Goal: Check status: Check status

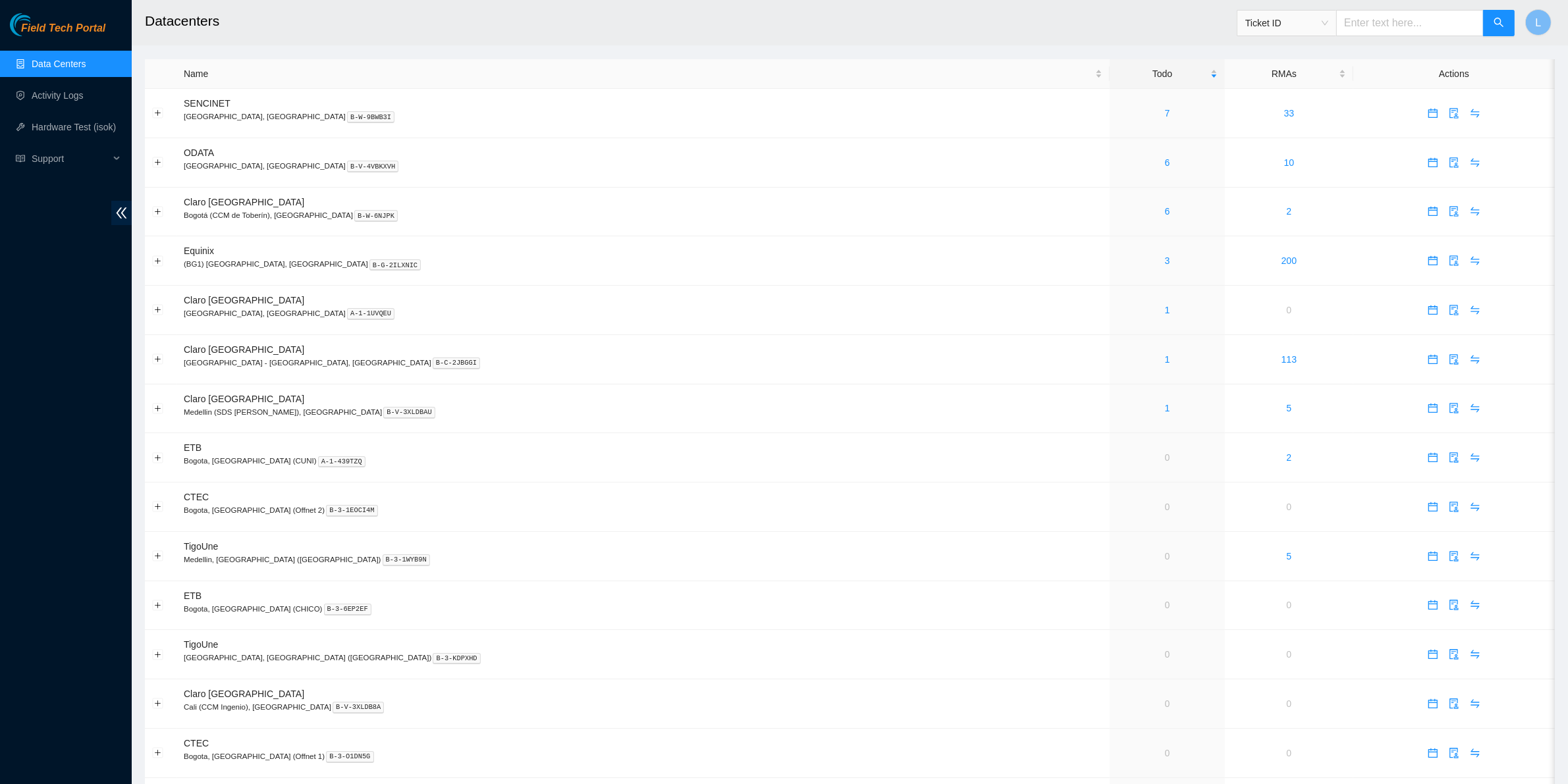
click at [1336, 23] on div "Ticket ID" at bounding box center [1286, 23] width 99 height 21
click at [1328, 24] on span "Ticket ID" at bounding box center [1286, 23] width 83 height 20
drag, startPoint x: 1308, startPoint y: 151, endPoint x: 1307, endPoint y: 136, distance: 15.0
click at [1307, 136] on div "Ticket ID RMA Number Rack Number IP Address Serial Number Tracking Number" at bounding box center [1296, 101] width 99 height 126
click at [1307, 136] on div "Serial Number" at bounding box center [1296, 133] width 83 height 14
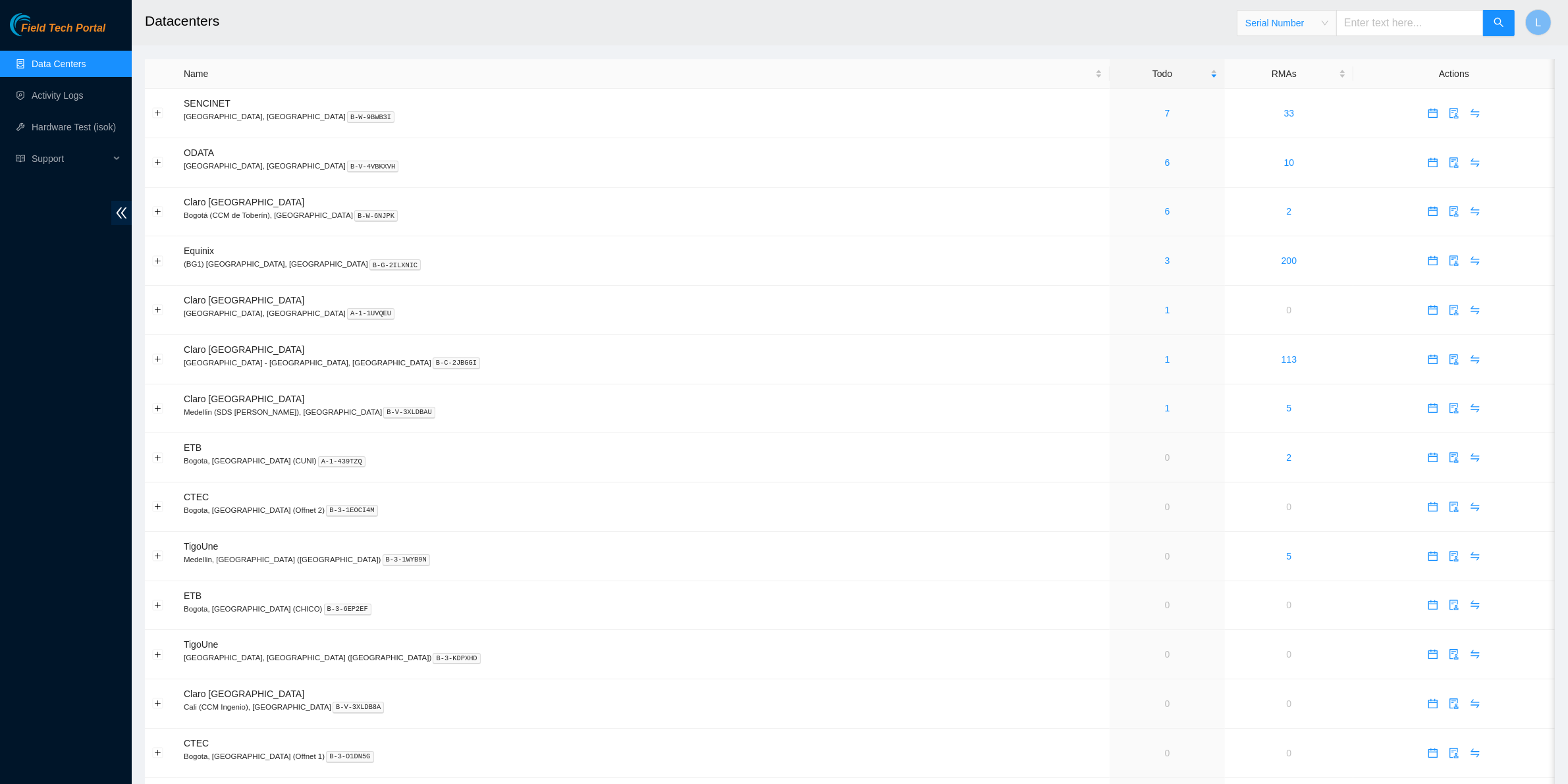
click at [1374, 23] on input "text" at bounding box center [1410, 23] width 147 height 27
paste input "MX-2232-0475"
type input "MX-2232-0475"
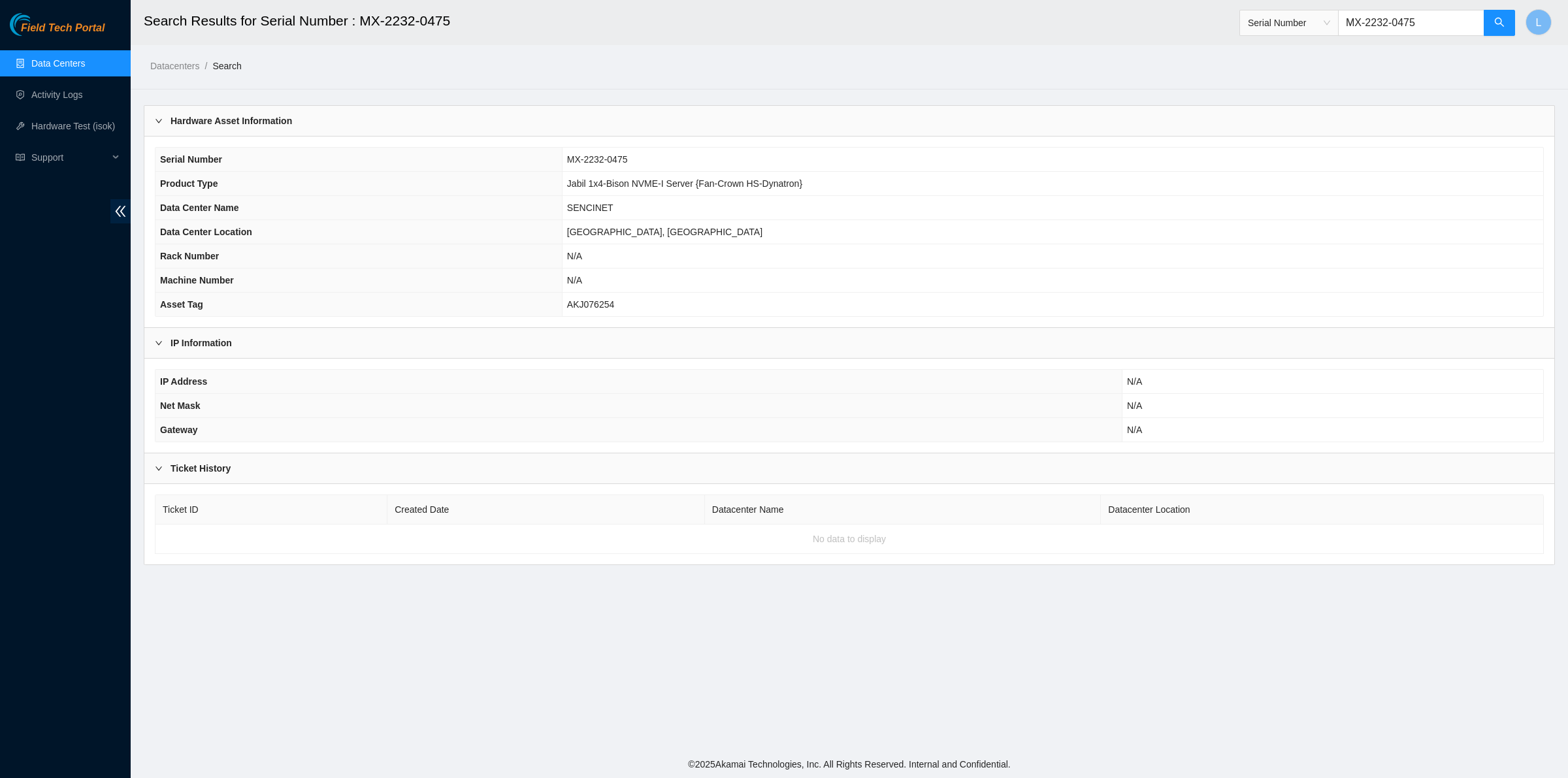
click at [651, 533] on td "No data to display" at bounding box center [850, 539] width 1388 height 30
click at [1330, 30] on span "Serial Number" at bounding box center [1289, 22] width 82 height 20
click at [1306, 66] on div "RMA Number" at bounding box center [1298, 69] width 82 height 14
drag, startPoint x: 1432, startPoint y: 21, endPoint x: 1202, endPoint y: 14, distance: 230.1
click at [1202, 14] on header "Search Results for Serial Number : MX-2232-0475 RMA Number MX-2232-0475 L" at bounding box center [914, 22] width 1568 height 45
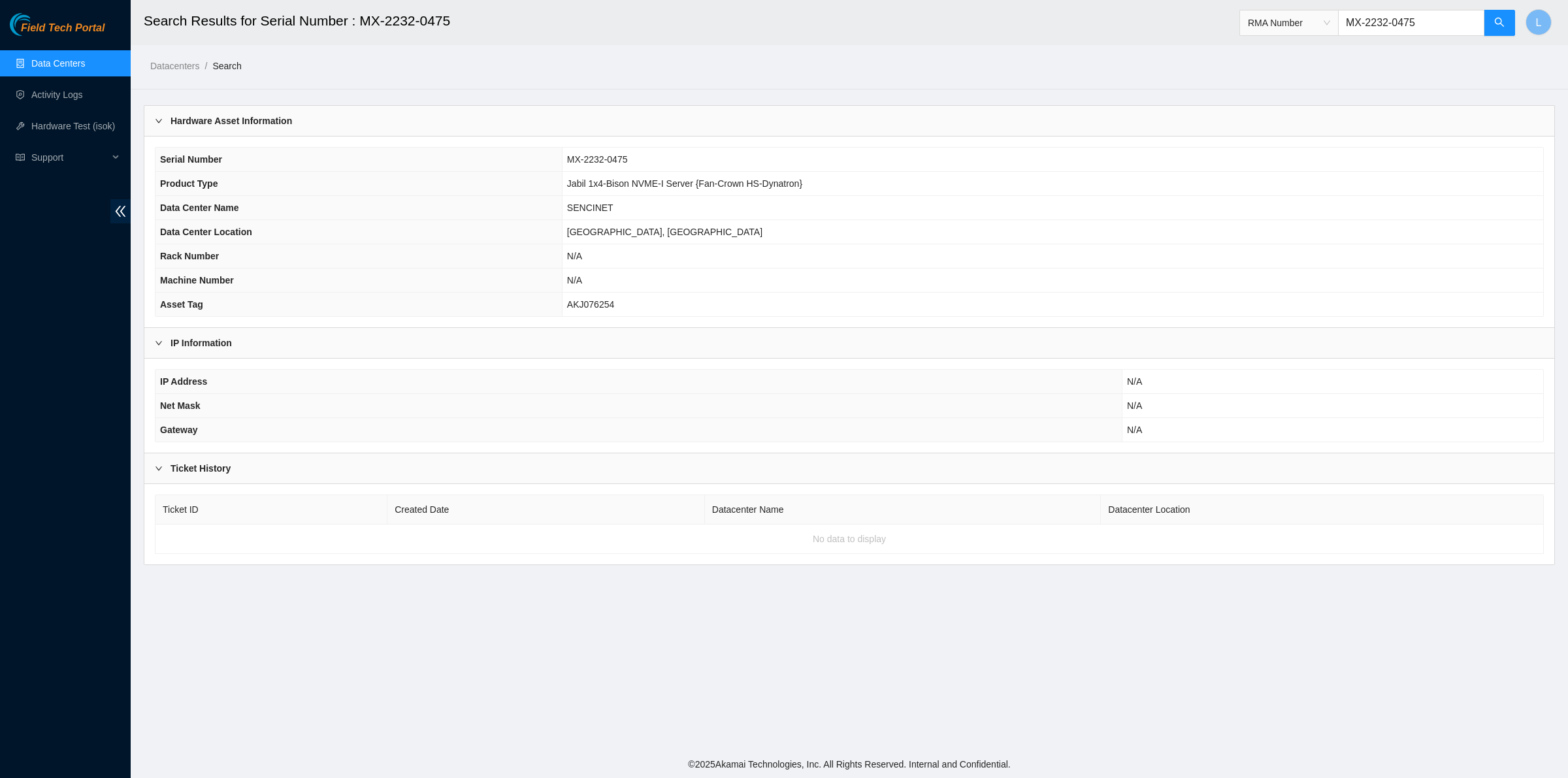
paste input "B-V-50BE0H9"
click at [1493, 30] on button "button" at bounding box center [1499, 22] width 31 height 26
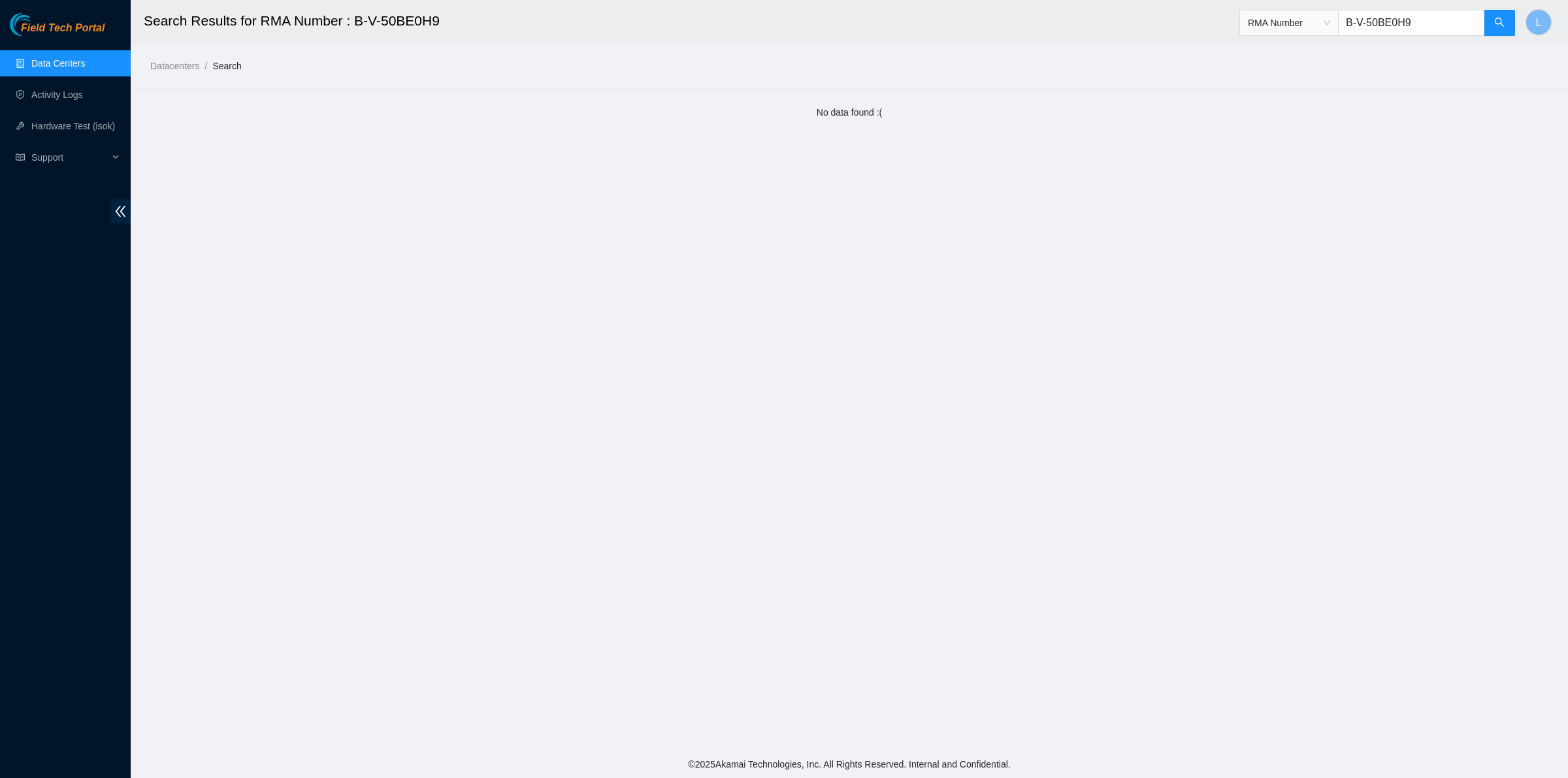
drag, startPoint x: 1441, startPoint y: 23, endPoint x: 981, endPoint y: 25, distance: 460.0
click at [981, 25] on header "Search Results for RMA Number : B-V-50BE0H9 RMA Number B-V-50BE0H9 L" at bounding box center [914, 22] width 1568 height 45
paste input "GTGJ"
click at [1495, 23] on icon "search" at bounding box center [1499, 22] width 9 height 9
type input "B-V-50BGTGJ"
